Goal: Task Accomplishment & Management: Use online tool/utility

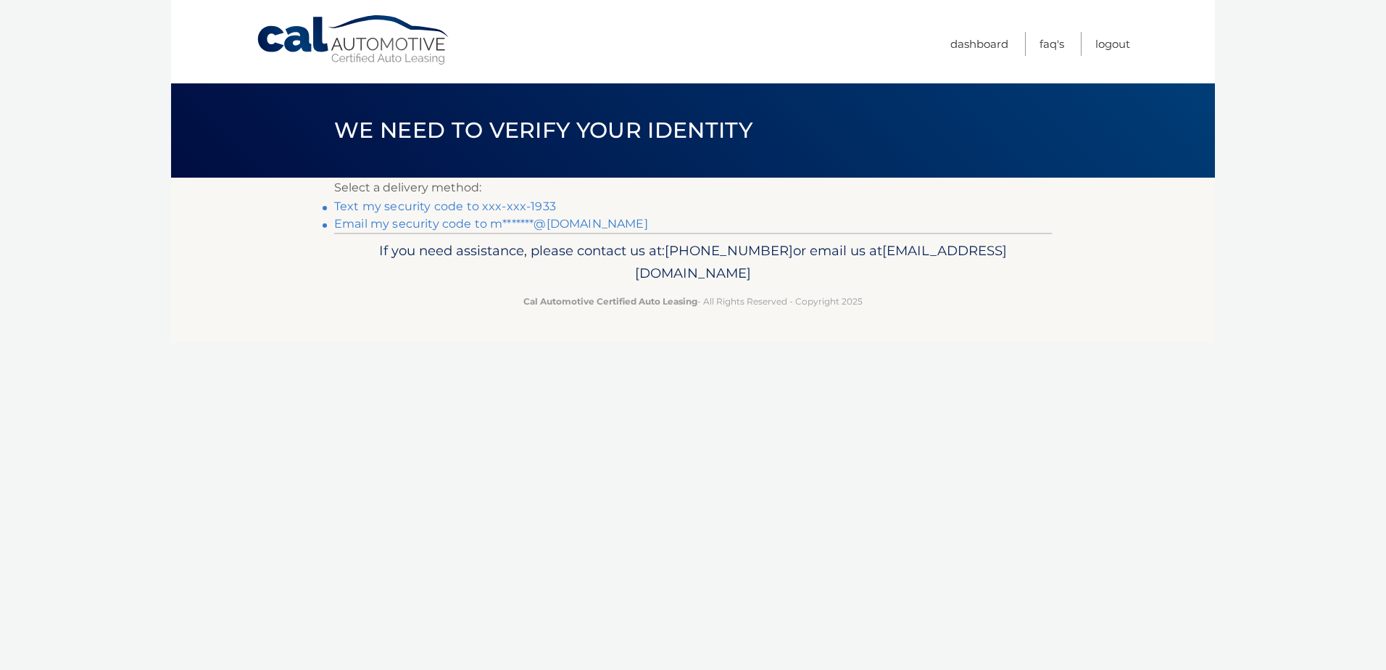
click at [467, 202] on link "Text my security code to xxx-xxx-1933" at bounding box center [445, 206] width 222 height 14
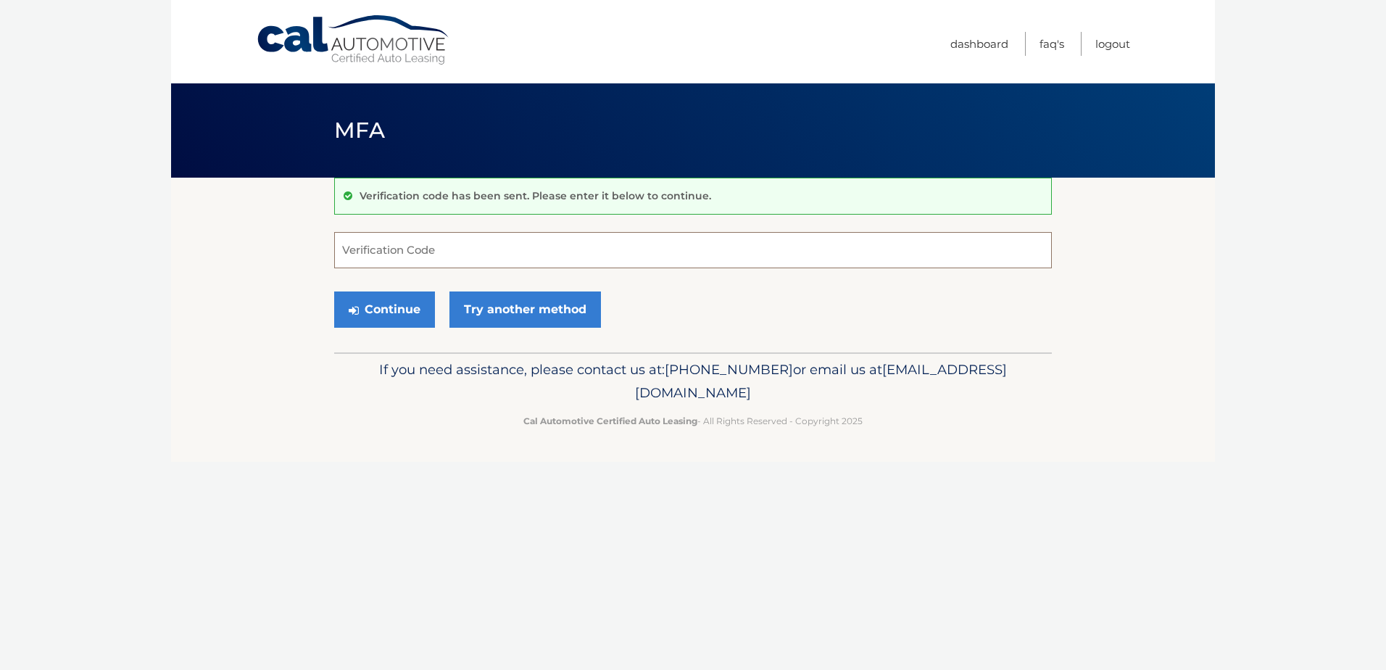
click at [381, 258] on input "Verification Code" at bounding box center [693, 250] width 718 height 36
type input "323235"
click at [383, 307] on button "Continue" at bounding box center [384, 309] width 101 height 36
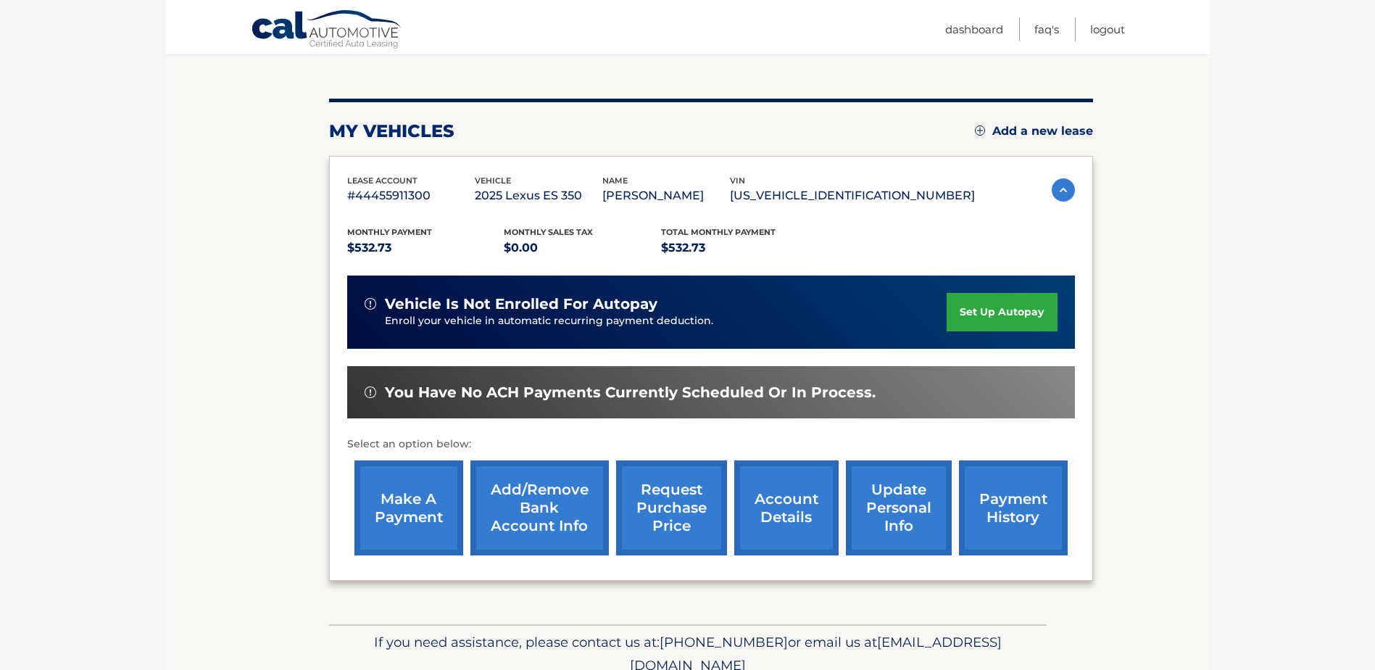
scroll to position [145, 0]
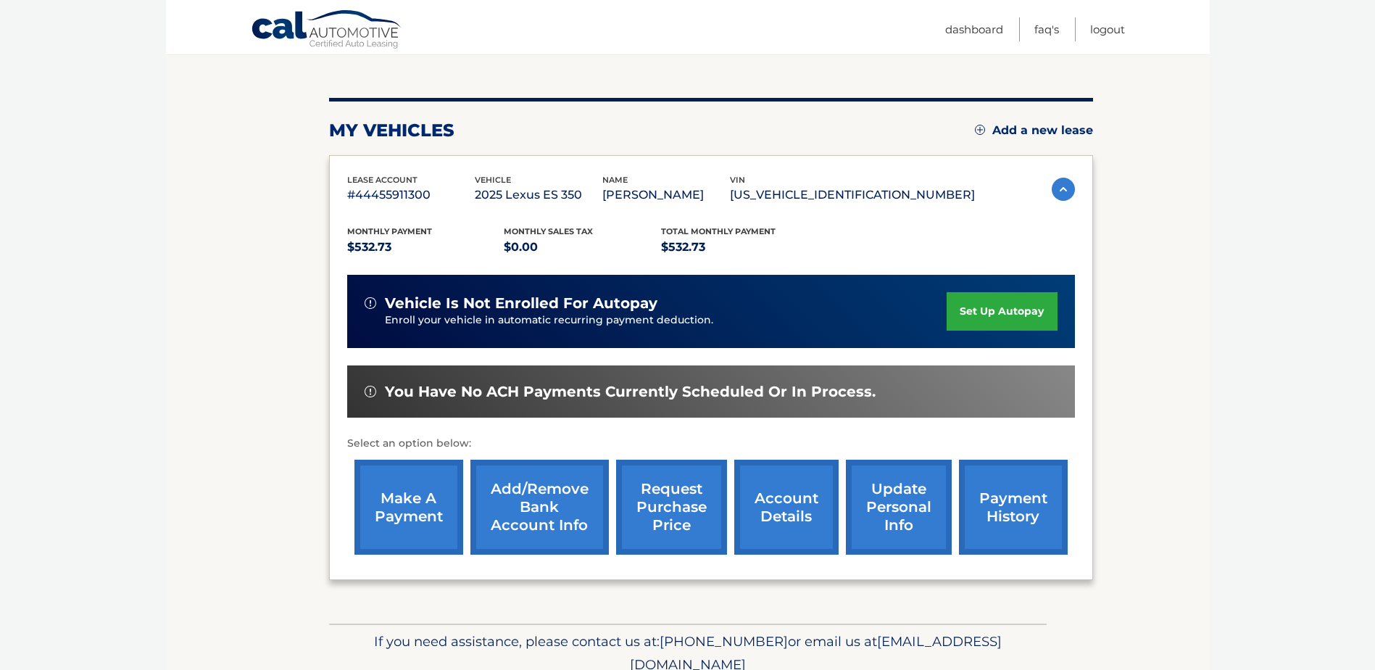
click at [396, 510] on link "make a payment" at bounding box center [408, 507] width 109 height 95
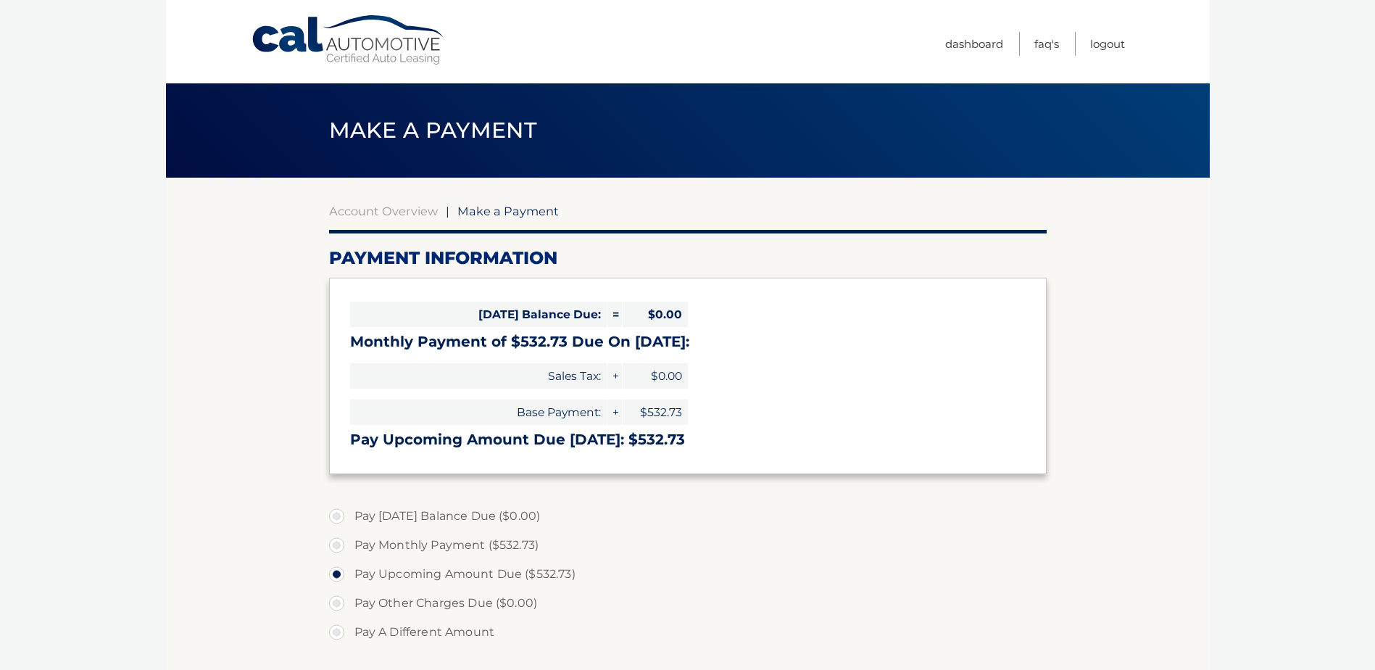
select select "ZjRmZjUxZWUtZTA2MC00ZGRkLWJiNDctMmRhYjEwODc0ZjVl"
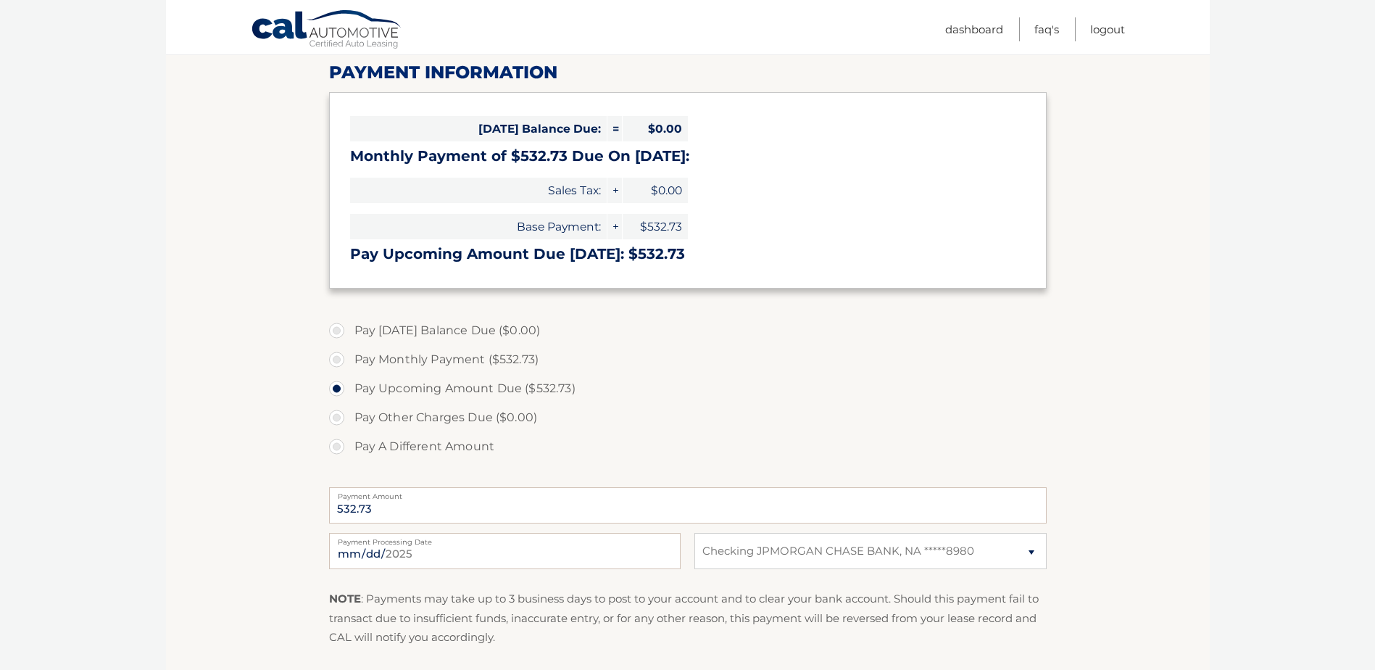
scroll to position [217, 0]
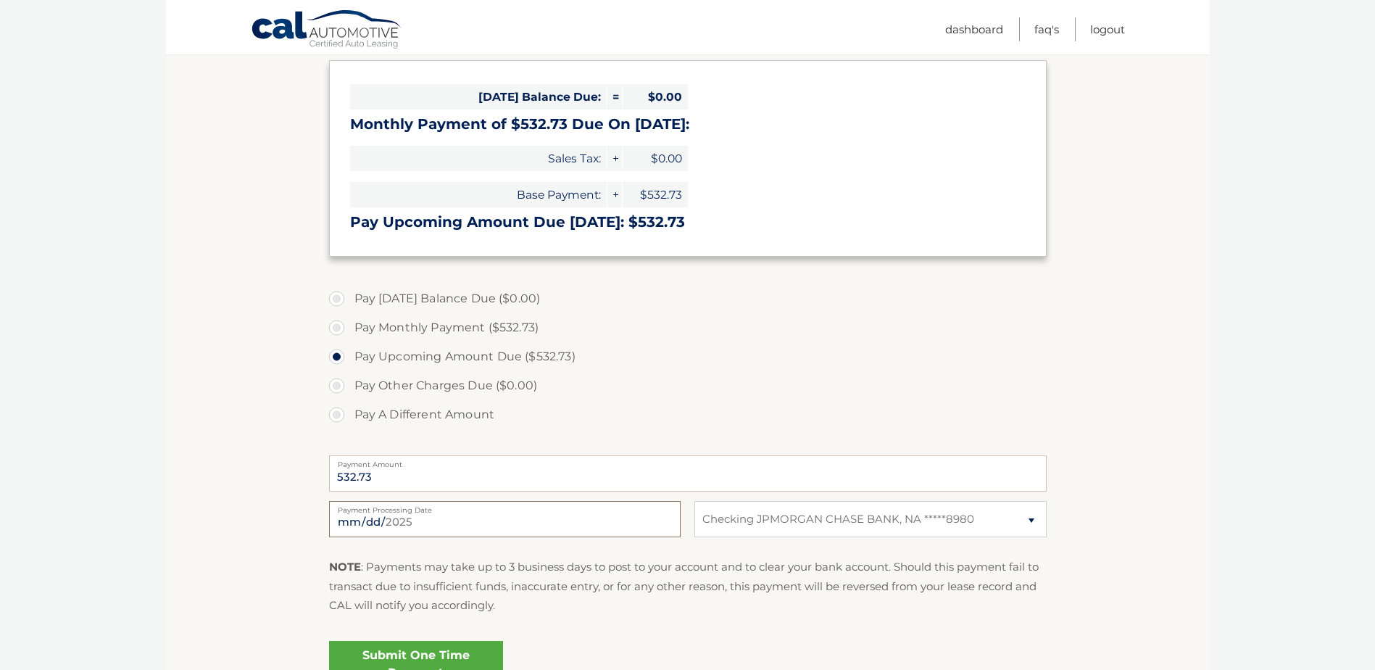
click at [438, 523] on input "2025-08-23" at bounding box center [505, 519] width 352 height 36
type input "2025-08-25"
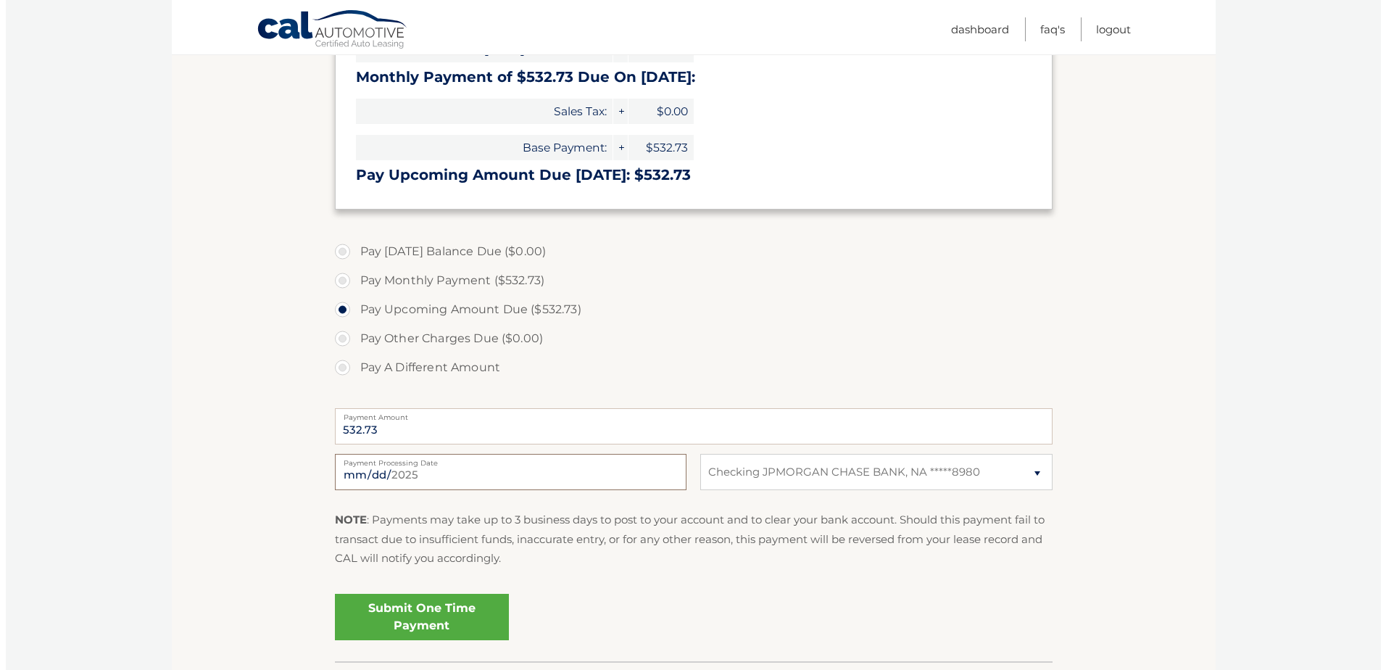
scroll to position [290, 0]
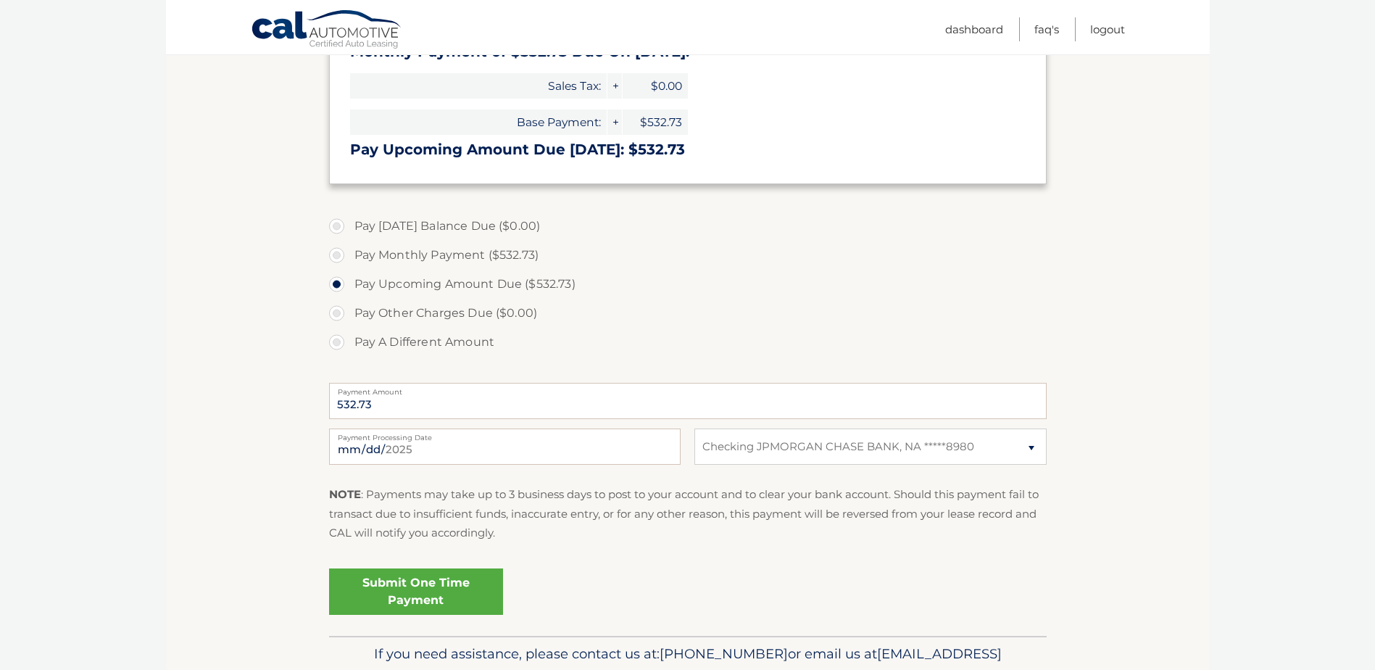
click at [413, 590] on link "Submit One Time Payment" at bounding box center [416, 591] width 174 height 46
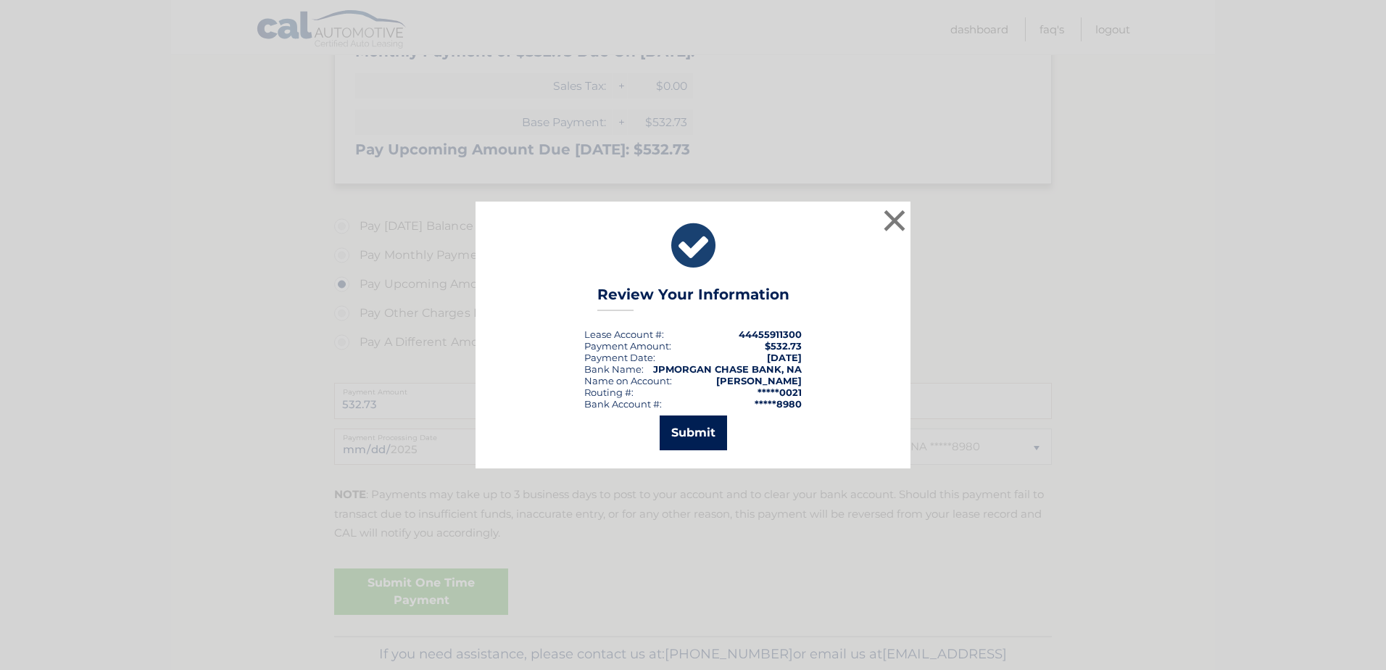
click at [698, 428] on button "Submit" at bounding box center [693, 432] width 67 height 35
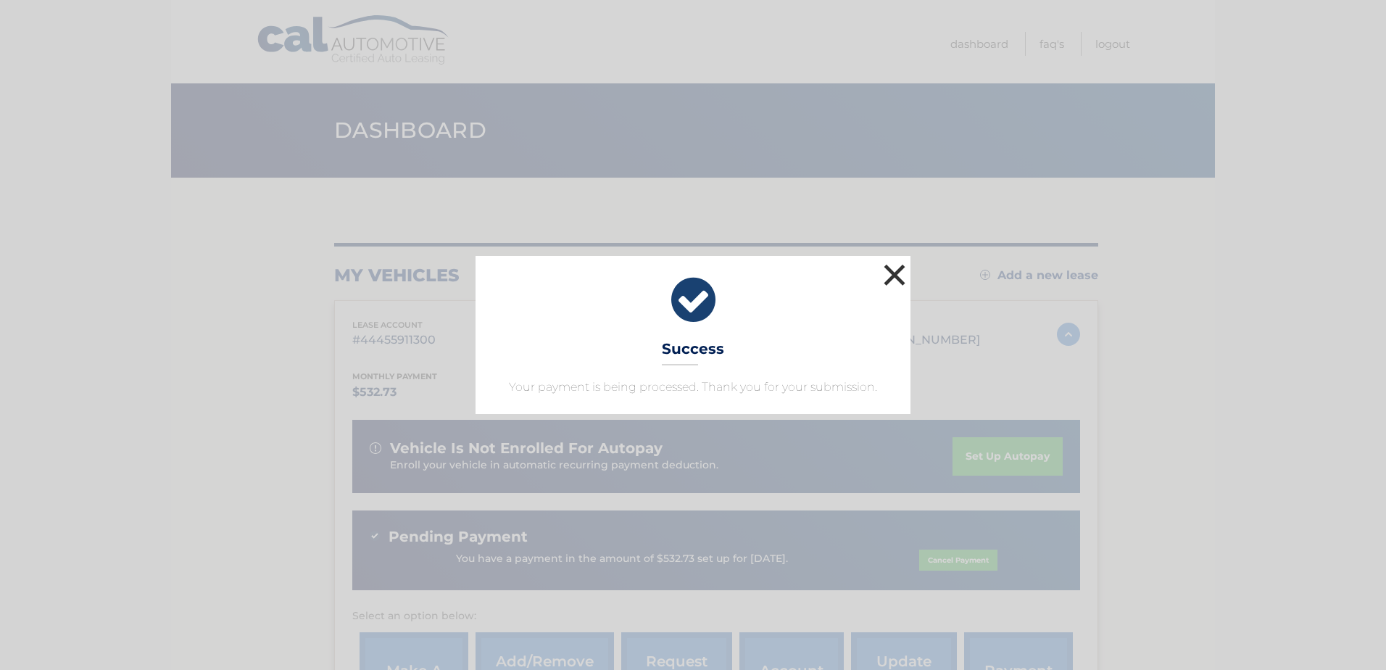
click at [902, 280] on button "×" at bounding box center [894, 274] width 29 height 29
